Goal: Task Accomplishment & Management: Use online tool/utility

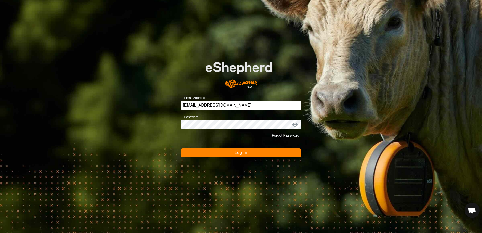
click at [213, 153] on button "Log In" at bounding box center [241, 152] width 121 height 9
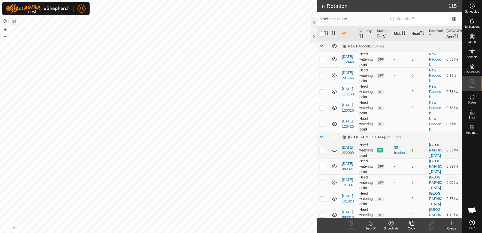
click at [412, 223] on icon at bounding box center [412, 223] width 6 height 6
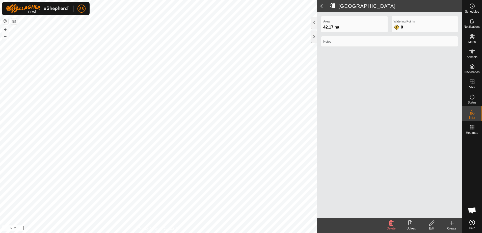
click at [322, 5] on span at bounding box center [322, 6] width 10 height 12
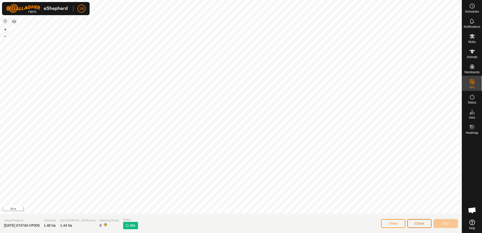
click at [414, 224] on button "Close" at bounding box center [420, 223] width 24 height 9
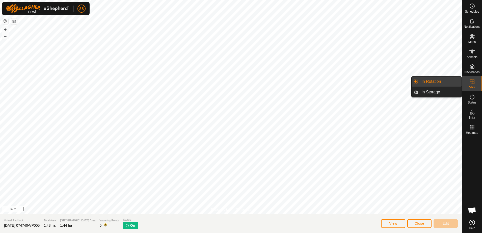
click at [453, 80] on link "In Rotation" at bounding box center [440, 82] width 43 height 10
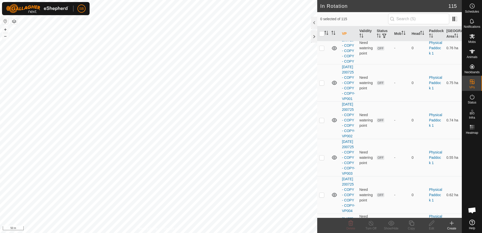
scroll to position [1420, 0]
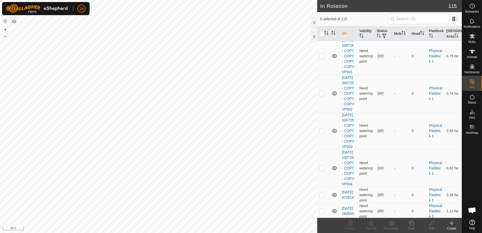
checkbox input "false"
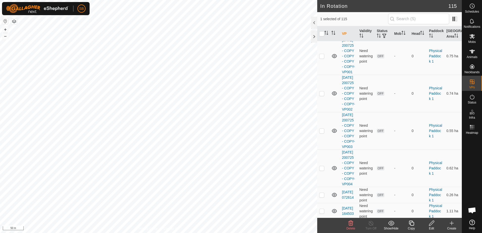
checkbox input "false"
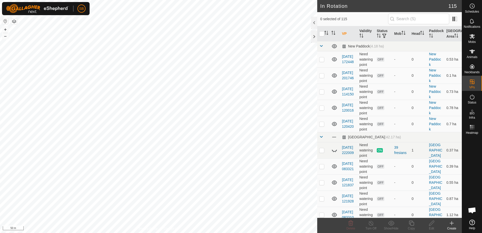
checkbox input "true"
click at [451, 225] on icon at bounding box center [452, 223] width 6 height 6
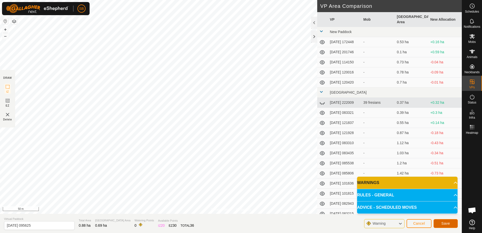
click at [453, 223] on button "Save" at bounding box center [446, 223] width 24 height 9
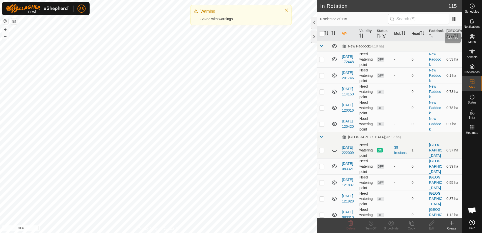
click at [472, 40] on span "Mobs" at bounding box center [472, 41] width 7 height 3
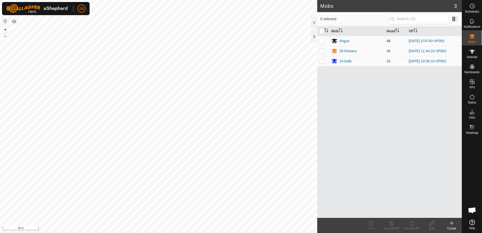
click at [323, 42] on p-checkbox at bounding box center [321, 41] width 5 height 4
checkbox input "true"
click at [411, 224] on icon at bounding box center [412, 223] width 6 height 6
click at [410, 212] on link "Now" at bounding box center [427, 212] width 50 height 10
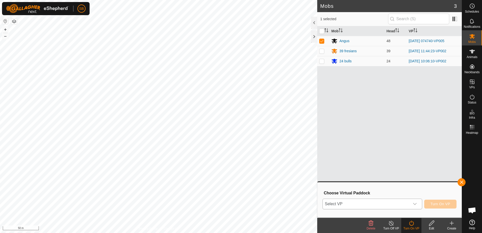
click at [399, 205] on span "Select VP" at bounding box center [366, 204] width 87 height 10
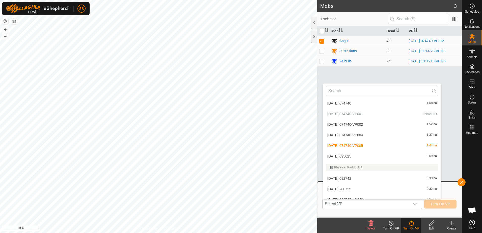
scroll to position [663, 0]
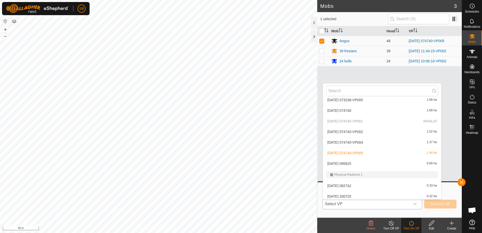
click at [364, 164] on li "[DATE] 095625 0.69 ha" at bounding box center [382, 164] width 118 height 10
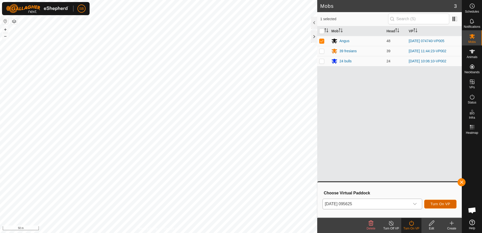
click at [444, 206] on span "Turn On VP" at bounding box center [441, 204] width 20 height 4
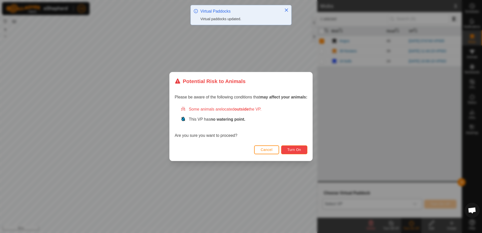
click at [290, 152] on span "Turn On" at bounding box center [295, 150] width 14 height 4
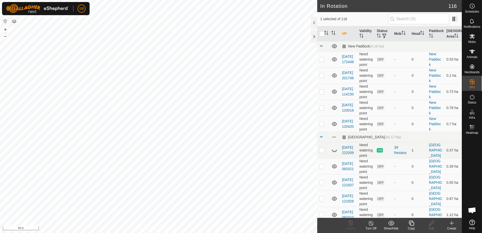
click at [413, 226] on div "Copy" at bounding box center [411, 228] width 20 height 5
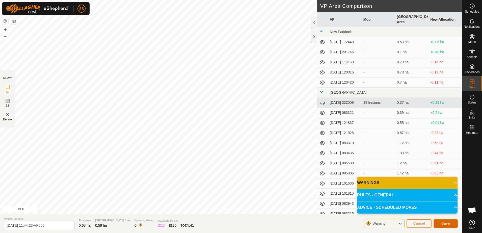
click at [445, 224] on span "Save" at bounding box center [446, 223] width 9 height 4
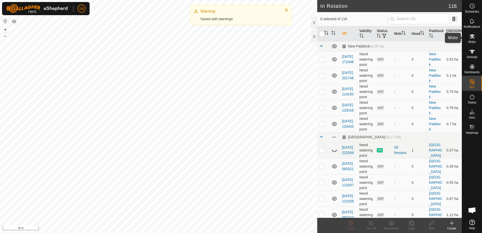
click at [476, 39] on es-mob-svg-icon at bounding box center [472, 36] width 9 height 8
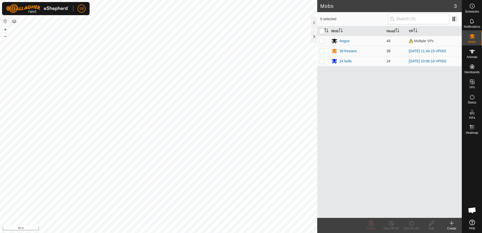
click at [321, 51] on p-checkbox at bounding box center [321, 51] width 5 height 4
checkbox input "true"
click at [410, 223] on icon at bounding box center [412, 223] width 6 height 6
click at [413, 214] on link "Now" at bounding box center [427, 212] width 50 height 10
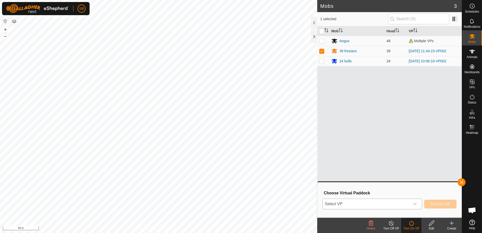
click at [405, 201] on span "Select VP" at bounding box center [366, 204] width 87 height 10
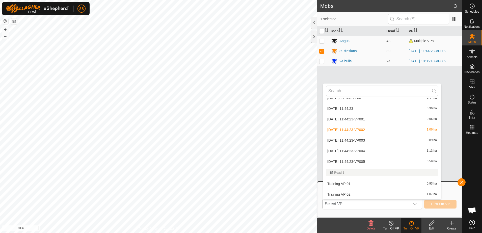
scroll to position [1080, 0]
click at [386, 161] on li "[DATE] 11:44:23-VP005 0.59 ha" at bounding box center [382, 161] width 118 height 10
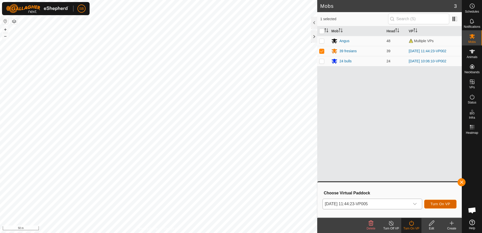
click at [444, 205] on span "Turn On VP" at bounding box center [441, 204] width 20 height 4
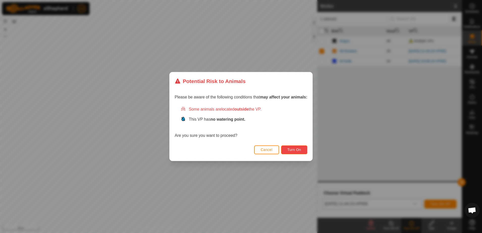
click at [299, 150] on span "Turn On" at bounding box center [295, 150] width 14 height 4
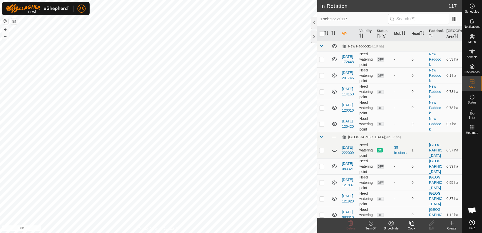
click at [413, 223] on icon at bounding box center [412, 223] width 6 height 6
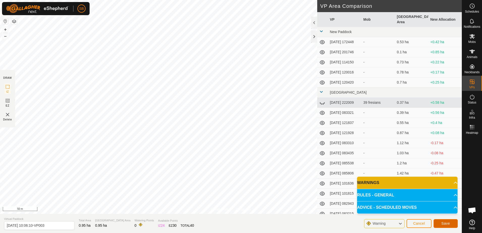
click at [445, 223] on span "Save" at bounding box center [446, 223] width 9 height 4
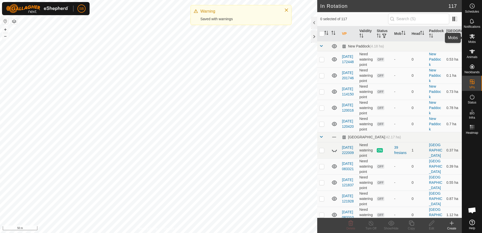
click at [475, 36] on icon at bounding box center [472, 36] width 6 height 6
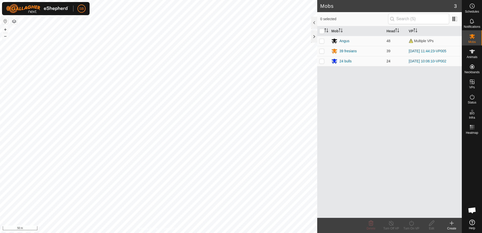
click at [322, 61] on p-checkbox at bounding box center [321, 61] width 5 height 4
checkbox input "true"
click at [410, 222] on icon at bounding box center [412, 223] width 6 height 6
click at [411, 213] on link "Now" at bounding box center [427, 212] width 50 height 10
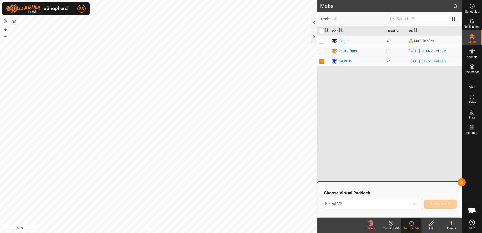
click at [372, 207] on span "Select VP" at bounding box center [366, 204] width 87 height 10
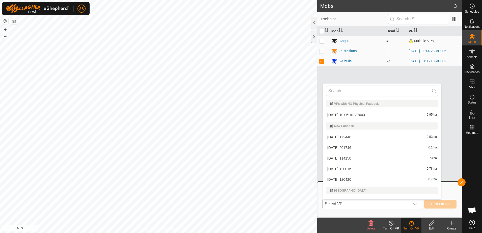
click at [358, 115] on li "[DATE] 10:06:10-VP003 0.95 ha" at bounding box center [382, 115] width 118 height 10
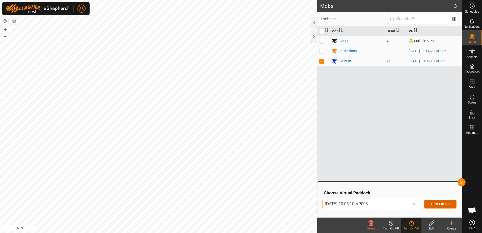
click at [433, 204] on span "Turn On VP" at bounding box center [441, 204] width 20 height 4
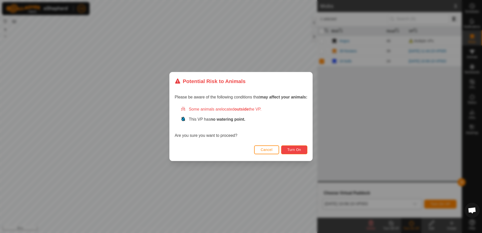
click at [295, 151] on span "Turn On" at bounding box center [295, 150] width 14 height 4
